Goal: Task Accomplishment & Management: Manage account settings

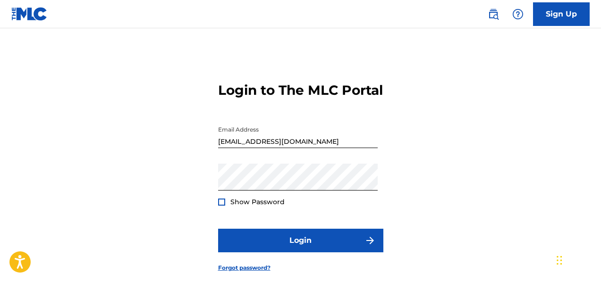
click at [280, 206] on span "Show Password" at bounding box center [257, 202] width 54 height 8
click at [271, 206] on span "Show Password" at bounding box center [257, 202] width 54 height 8
click at [221, 206] on div at bounding box center [221, 202] width 7 height 7
click at [221, 205] on img at bounding box center [221, 202] width 5 height 5
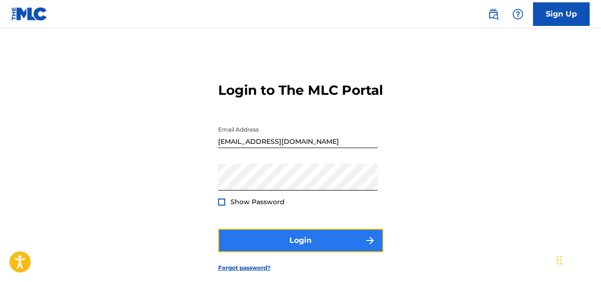
click at [248, 253] on button "Login" at bounding box center [300, 241] width 165 height 24
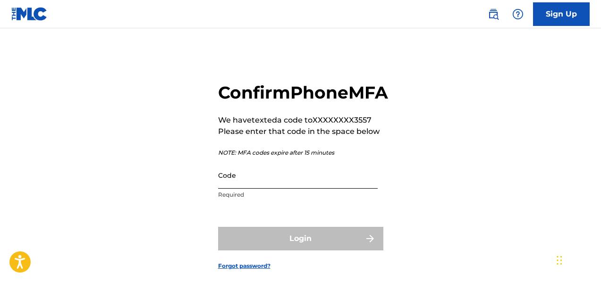
click at [229, 189] on input "Code" at bounding box center [298, 175] width 160 height 27
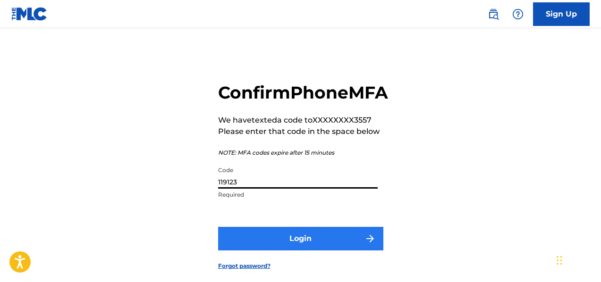
type input "119123"
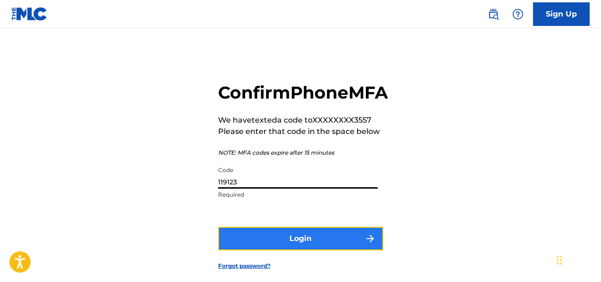
click at [273, 251] on button "Login" at bounding box center [300, 239] width 165 height 24
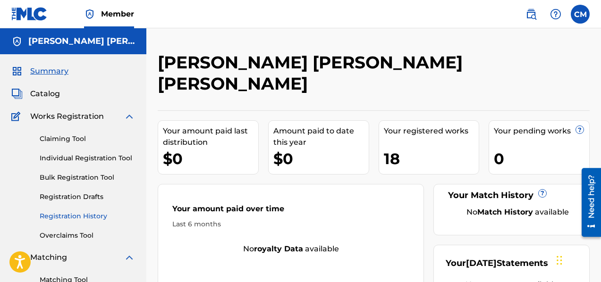
click at [84, 217] on link "Registration History" at bounding box center [87, 216] width 95 height 10
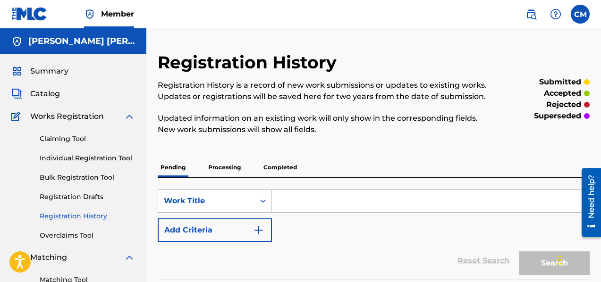
click at [285, 163] on p "Completed" at bounding box center [280, 168] width 39 height 20
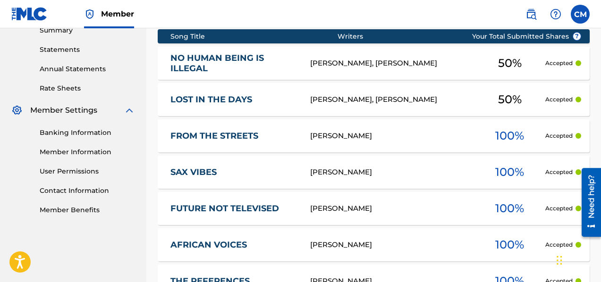
scroll to position [311, 0]
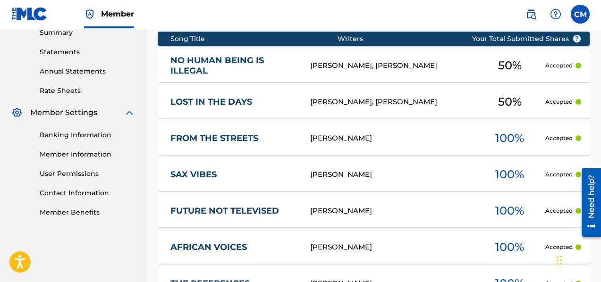
drag, startPoint x: 602, startPoint y: 69, endPoint x: 18, endPoint y: 10, distance: 586.9
click at [351, 142] on div "[PERSON_NAME]" at bounding box center [392, 138] width 164 height 11
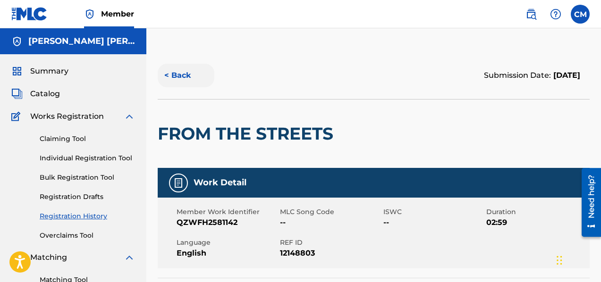
click at [172, 72] on button "< Back" at bounding box center [186, 76] width 57 height 24
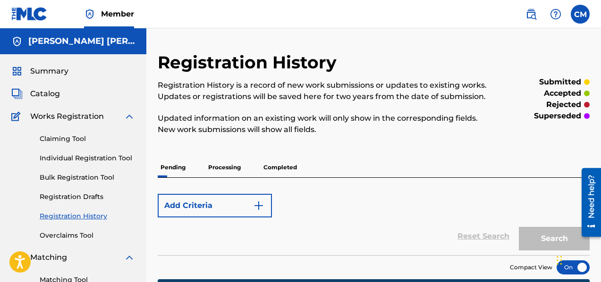
scroll to position [303, 0]
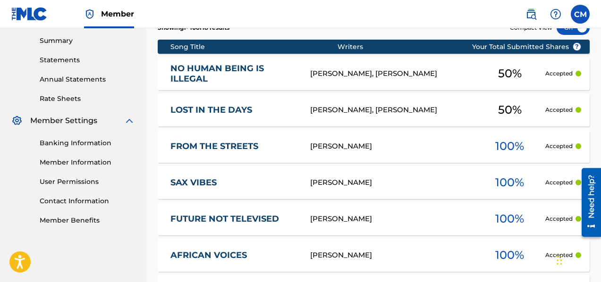
click at [553, 148] on p "Accepted" at bounding box center [558, 146] width 27 height 8
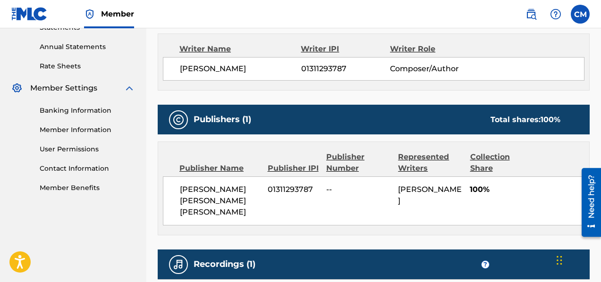
scroll to position [321, 0]
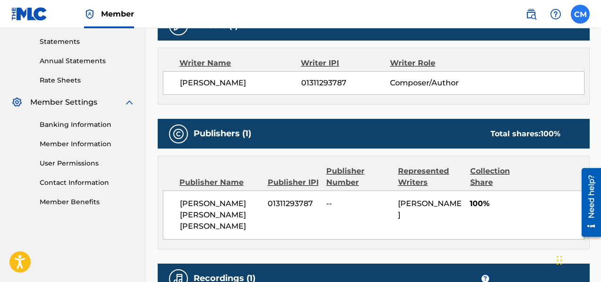
click at [577, 15] on label at bounding box center [580, 14] width 19 height 19
click at [580, 14] on input "CM [PERSON_NAME] [EMAIL_ADDRESS][DOMAIN_NAME] Notification Preferences Profile …" at bounding box center [580, 14] width 0 height 0
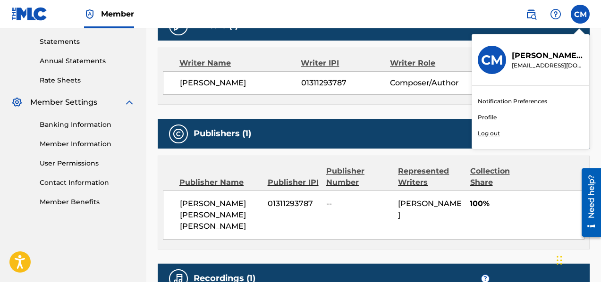
click at [489, 117] on link "Profile" at bounding box center [487, 117] width 19 height 8
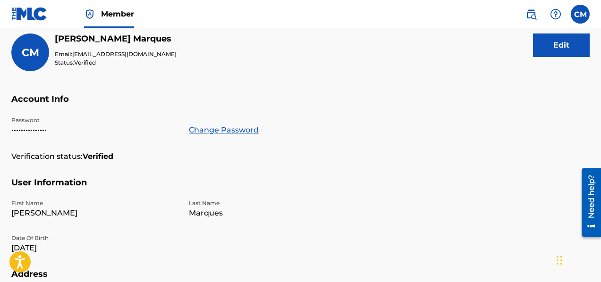
scroll to position [125, 0]
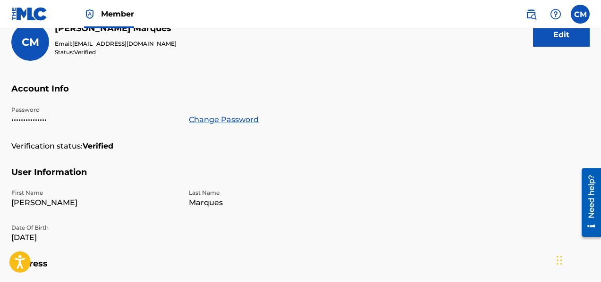
click at [260, 169] on h5 "User Information" at bounding box center [300, 178] width 578 height 22
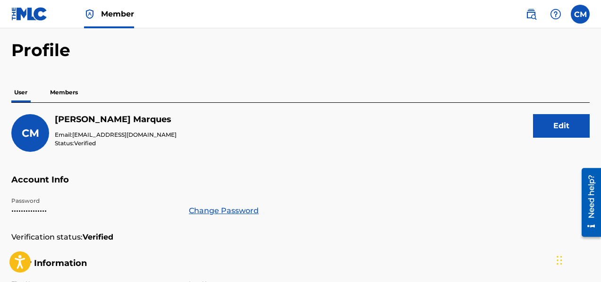
scroll to position [18, 0]
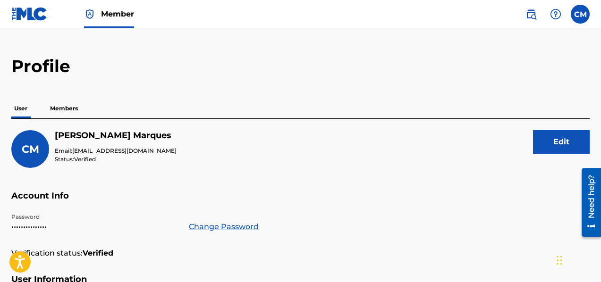
click at [68, 104] on p "Members" at bounding box center [64, 109] width 34 height 20
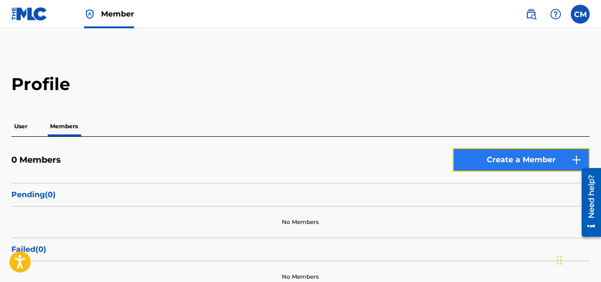
click at [502, 158] on link "Create a Member" at bounding box center [521, 160] width 137 height 24
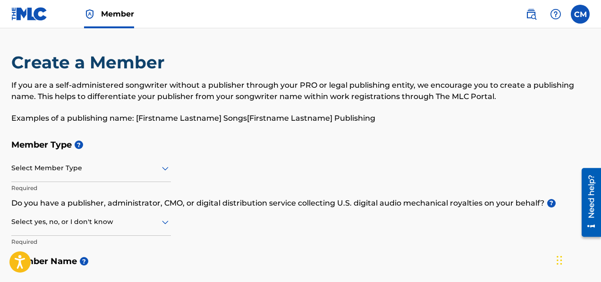
click at [155, 168] on div at bounding box center [91, 168] width 160 height 12
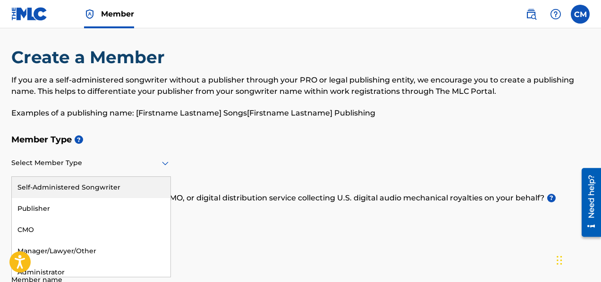
scroll to position [6, 0]
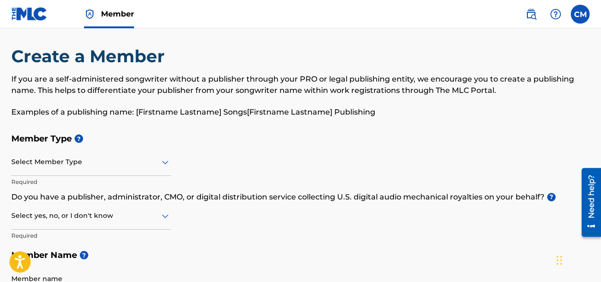
click at [203, 148] on h5 "Member Type ?" at bounding box center [300, 139] width 578 height 20
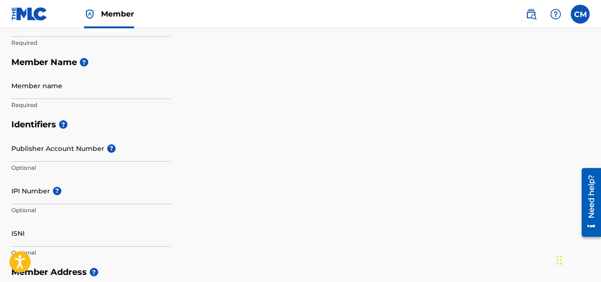
scroll to position [229, 0]
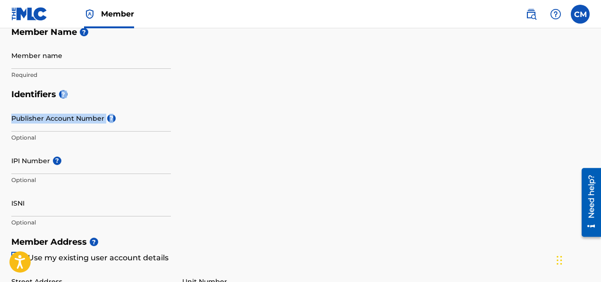
drag, startPoint x: 600, startPoint y: 123, endPoint x: 601, endPoint y: 96, distance: 26.9
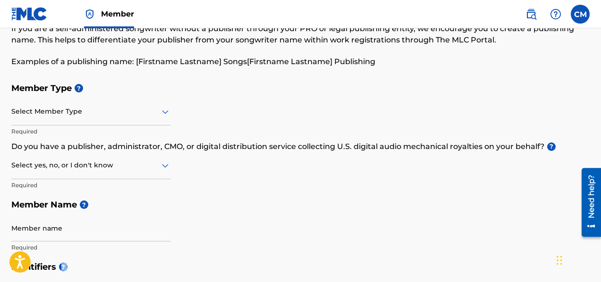
scroll to position [0, 0]
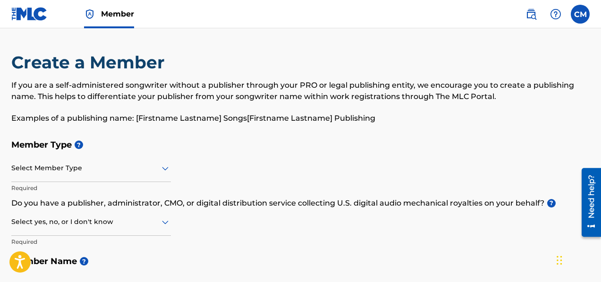
click at [35, 13] on img at bounding box center [29, 14] width 36 height 14
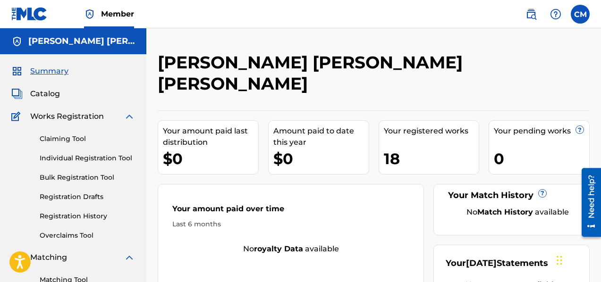
click at [112, 14] on span "Member" at bounding box center [117, 13] width 33 height 11
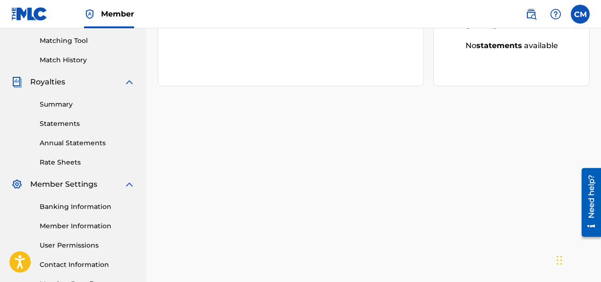
scroll to position [240, 0]
drag, startPoint x: 602, startPoint y: 86, endPoint x: 23, endPoint y: 37, distance: 581.3
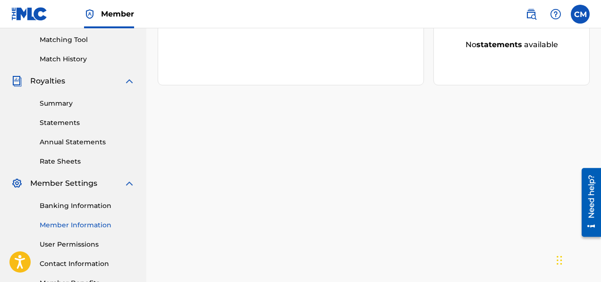
click at [97, 223] on link "Member Information" at bounding box center [87, 225] width 95 height 10
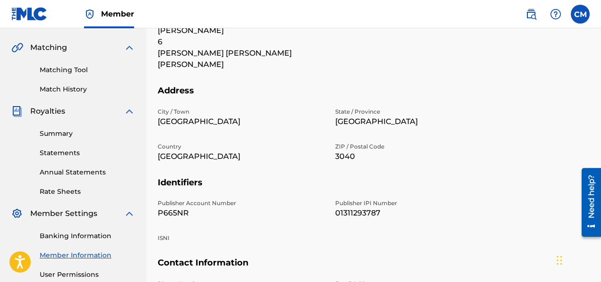
scroll to position [242, 0]
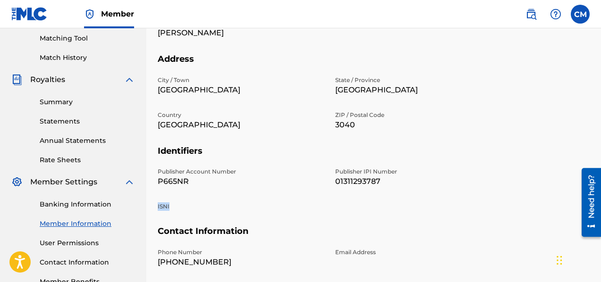
drag, startPoint x: 177, startPoint y: 181, endPoint x: 155, endPoint y: 182, distance: 21.7
click at [155, 182] on div "Mailing and Contact Information entered on the Mailing and Contact tab is used …" at bounding box center [373, 58] width 455 height 496
copy p "ISNI"
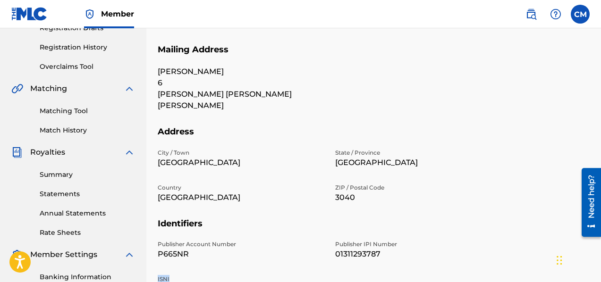
scroll to position [170, 0]
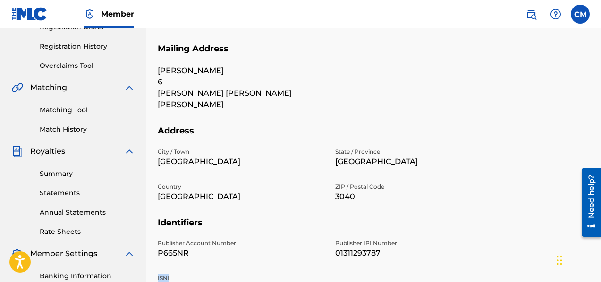
copy p "ISNI"
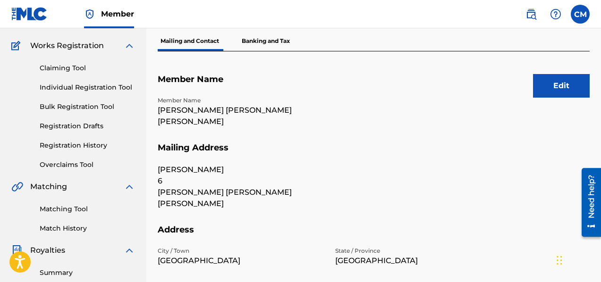
scroll to position [58, 0]
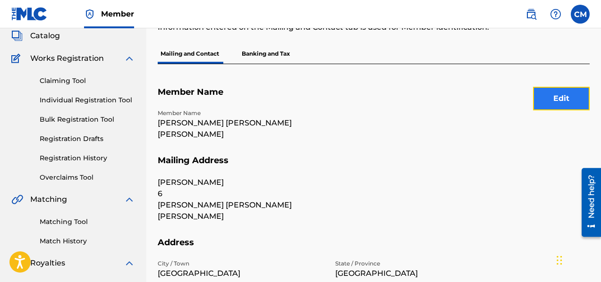
click at [560, 96] on button "Edit" at bounding box center [561, 99] width 57 height 24
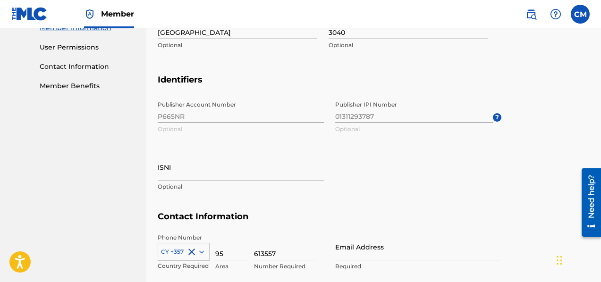
scroll to position [436, 0]
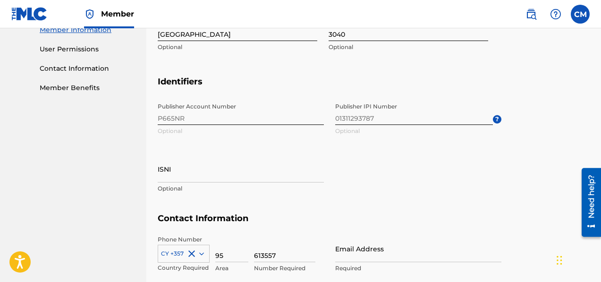
drag, startPoint x: 603, startPoint y: 66, endPoint x: 26, endPoint y: 35, distance: 577.7
click at [237, 176] on input "ISNI" at bounding box center [241, 169] width 166 height 27
paste input "1308780740"
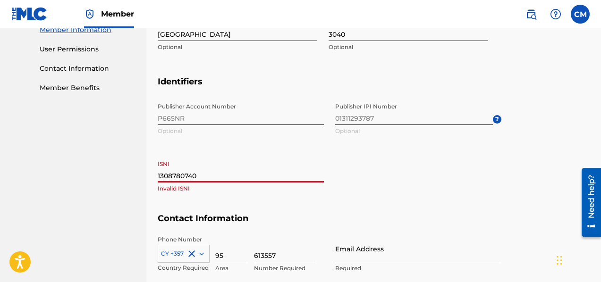
click at [158, 179] on input "1308780740" at bounding box center [241, 169] width 166 height 27
type input "01308780740"
click at [445, 150] on div "Publisher Account Number P665NR Optional Publisher IPI Number 01311293787 Optio…" at bounding box center [330, 155] width 344 height 115
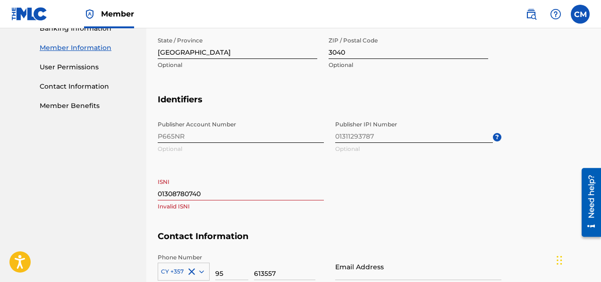
scroll to position [422, 0]
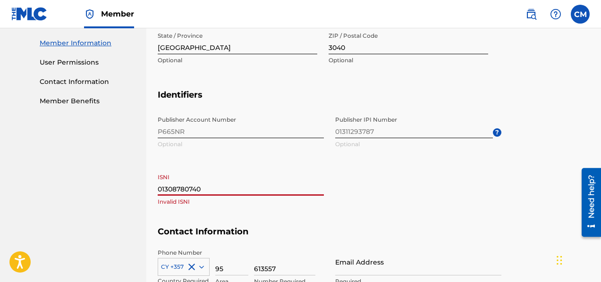
drag, startPoint x: 213, startPoint y: 191, endPoint x: 123, endPoint y: 186, distance: 89.8
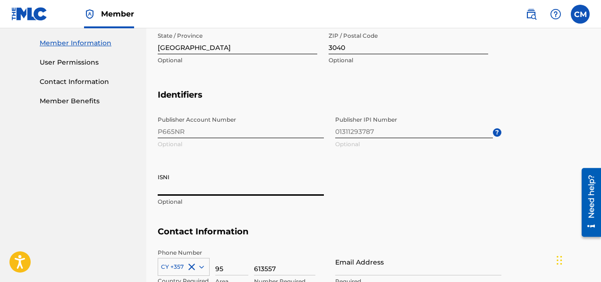
paste input "931981220"
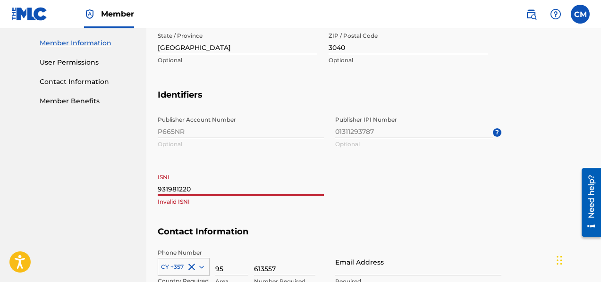
click at [332, 182] on div "Publisher Account Number P665NR Optional Publisher IPI Number 01311293787 Optio…" at bounding box center [330, 168] width 344 height 115
click at [160, 186] on input "931981220" at bounding box center [241, 182] width 166 height 27
click at [158, 187] on input "931981220" at bounding box center [241, 182] width 166 height 27
click at [248, 190] on input "931981220" at bounding box center [241, 182] width 166 height 27
type input "9319812200"
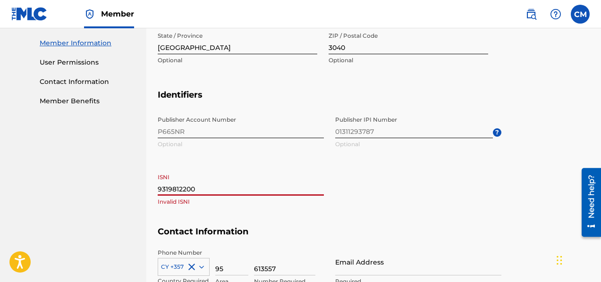
drag, startPoint x: 244, startPoint y: 186, endPoint x: 152, endPoint y: 186, distance: 91.6
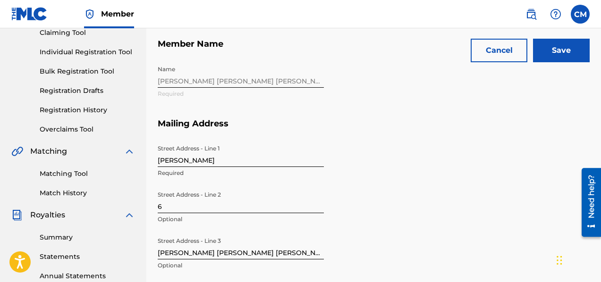
scroll to position [51, 0]
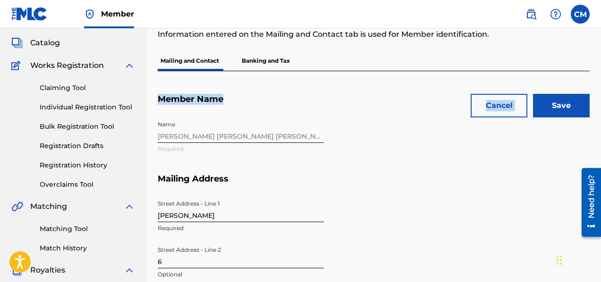
drag, startPoint x: 599, startPoint y: 52, endPoint x: 594, endPoint y: 95, distance: 43.7
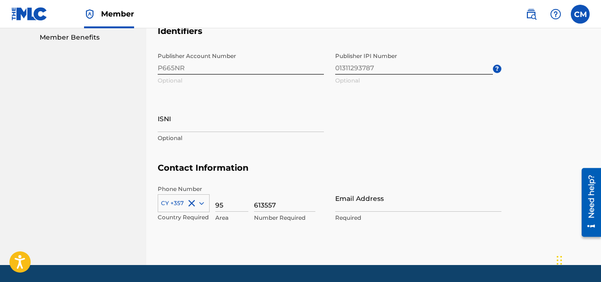
scroll to position [467, 0]
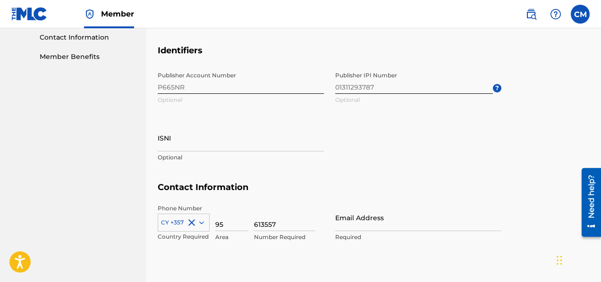
drag, startPoint x: 602, startPoint y: 93, endPoint x: 1, endPoint y: 75, distance: 600.7
click at [388, 223] on input "Email Address" at bounding box center [418, 217] width 166 height 27
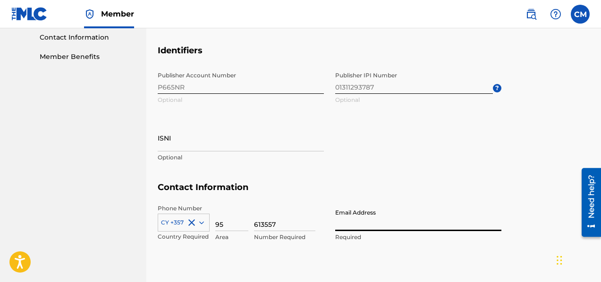
type input "[EMAIL_ADDRESS][DOMAIN_NAME]"
type input "[GEOGRAPHIC_DATA]"
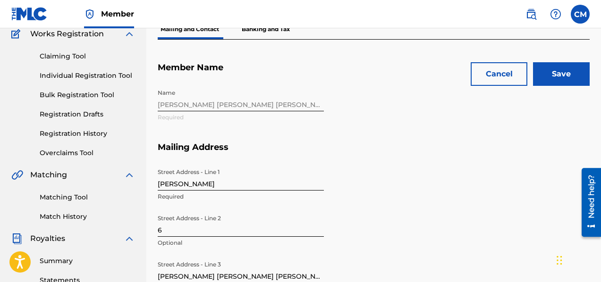
scroll to position [72, 0]
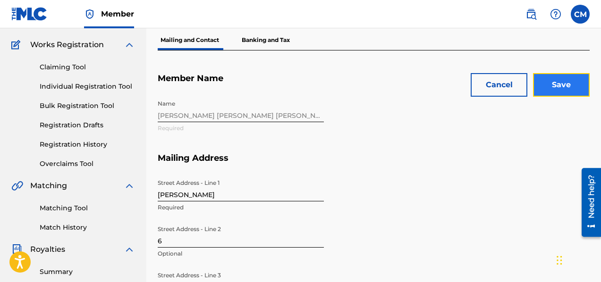
click at [572, 82] on input "Save" at bounding box center [561, 85] width 57 height 24
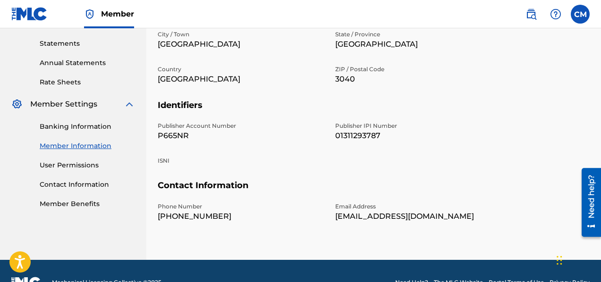
scroll to position [0, 0]
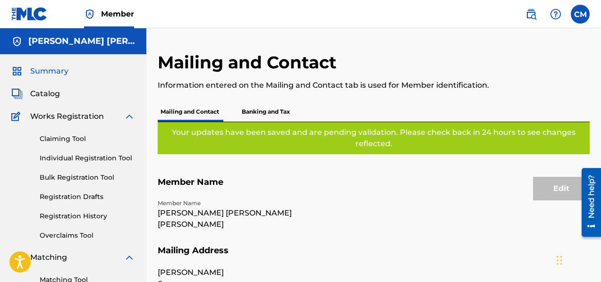
click at [63, 71] on span "Summary" at bounding box center [49, 71] width 38 height 11
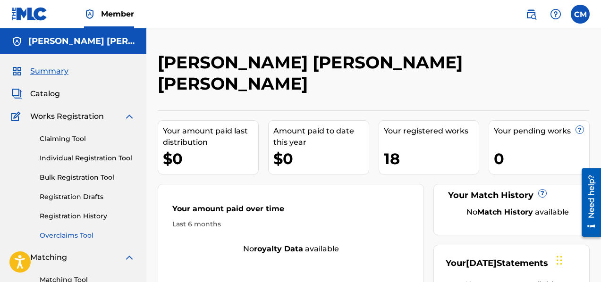
click at [93, 238] on link "Overclaims Tool" at bounding box center [87, 236] width 95 height 10
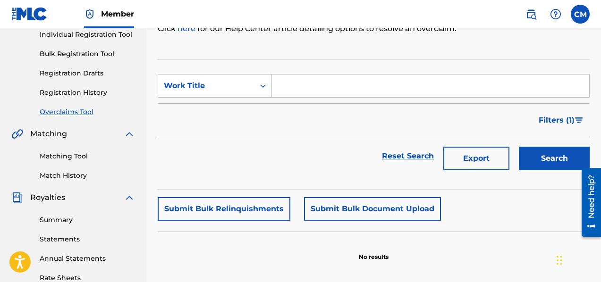
scroll to position [123, 0]
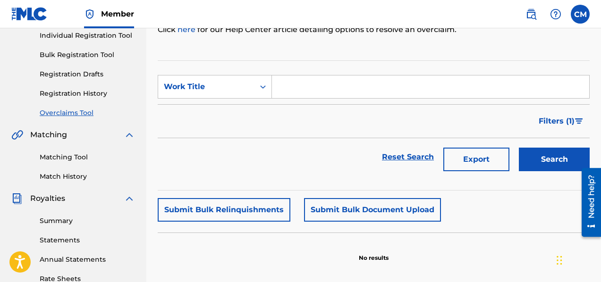
click at [296, 89] on input "Search Form" at bounding box center [430, 87] width 317 height 23
type input "Afri"
click at [259, 85] on icon "Search Form" at bounding box center [262, 86] width 9 height 9
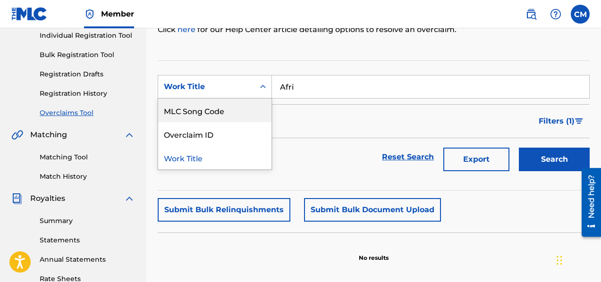
click at [240, 110] on div "MLC Song Code" at bounding box center [214, 111] width 113 height 24
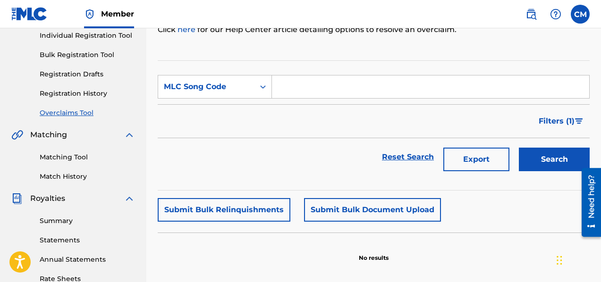
click at [312, 94] on input "Search Form" at bounding box center [430, 87] width 317 height 23
click at [236, 92] on div "MLC Song Code" at bounding box center [206, 86] width 85 height 11
click at [225, 111] on div "Work Title" at bounding box center [214, 111] width 113 height 24
click at [315, 90] on input "Search Form" at bounding box center [430, 87] width 317 height 23
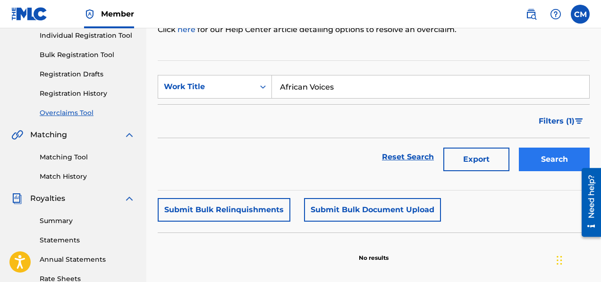
type input "African Voices"
click at [553, 160] on button "Search" at bounding box center [554, 160] width 71 height 24
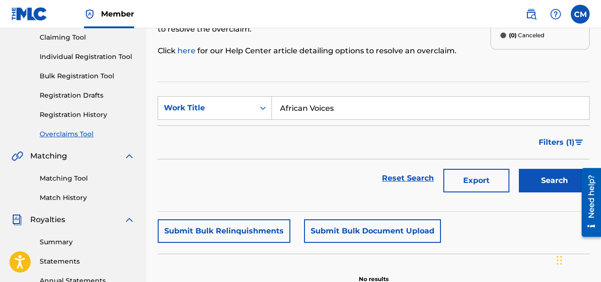
scroll to position [0, 0]
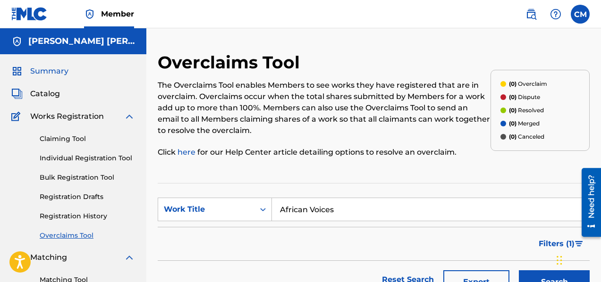
click at [47, 70] on span "Summary" at bounding box center [49, 71] width 38 height 11
